Goal: Navigation & Orientation: Find specific page/section

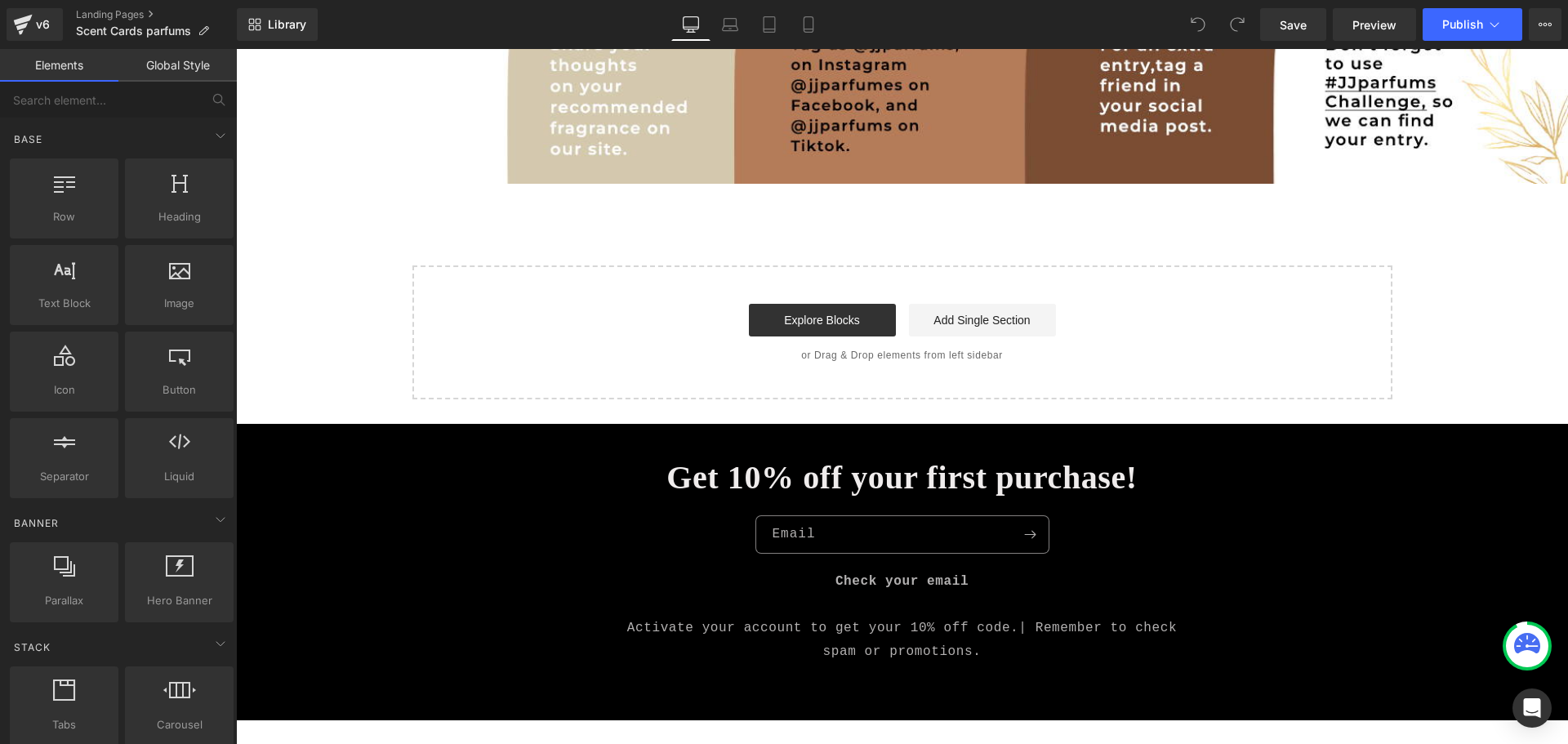
scroll to position [1143, 0]
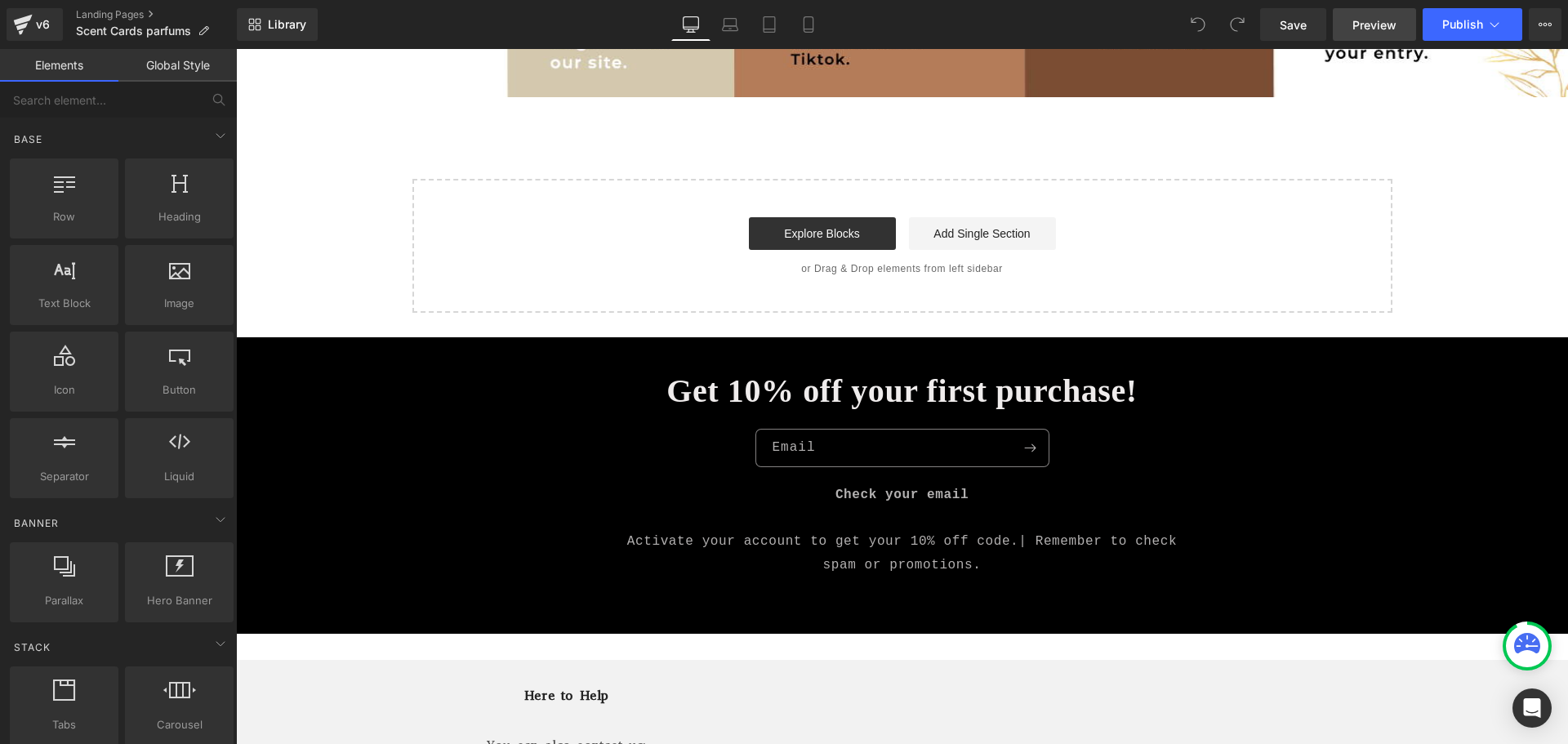
click at [1368, 24] on span "Preview" at bounding box center [1374, 25] width 44 height 17
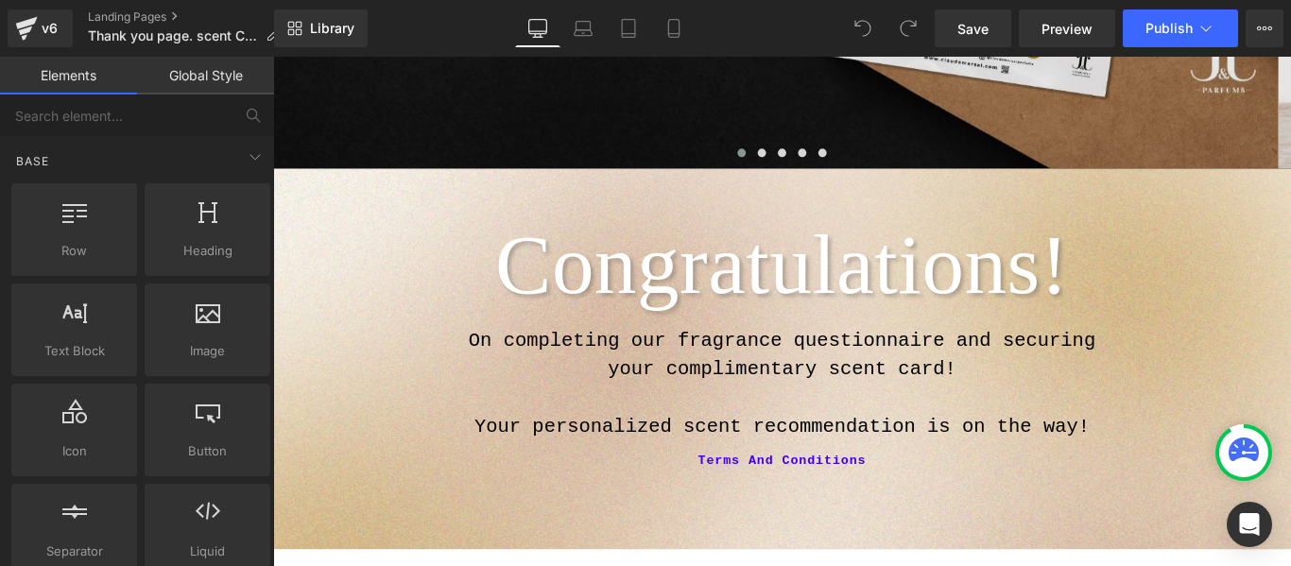
scroll to position [378, 0]
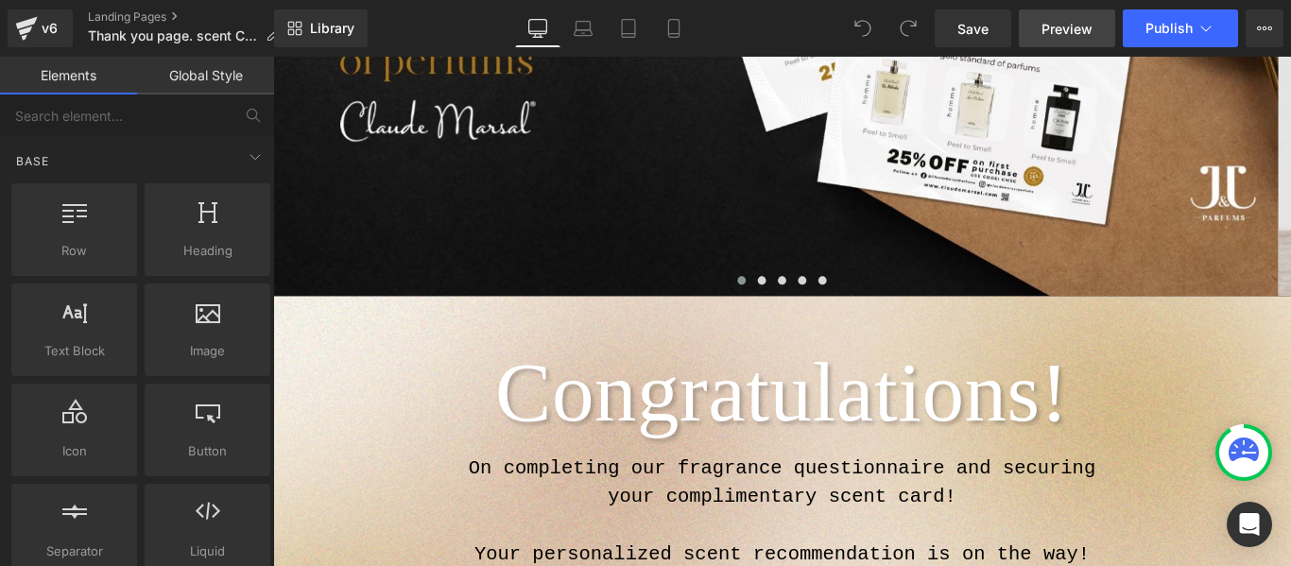
click at [1071, 28] on span "Preview" at bounding box center [1067, 29] width 51 height 20
